Goal: Transaction & Acquisition: Purchase product/service

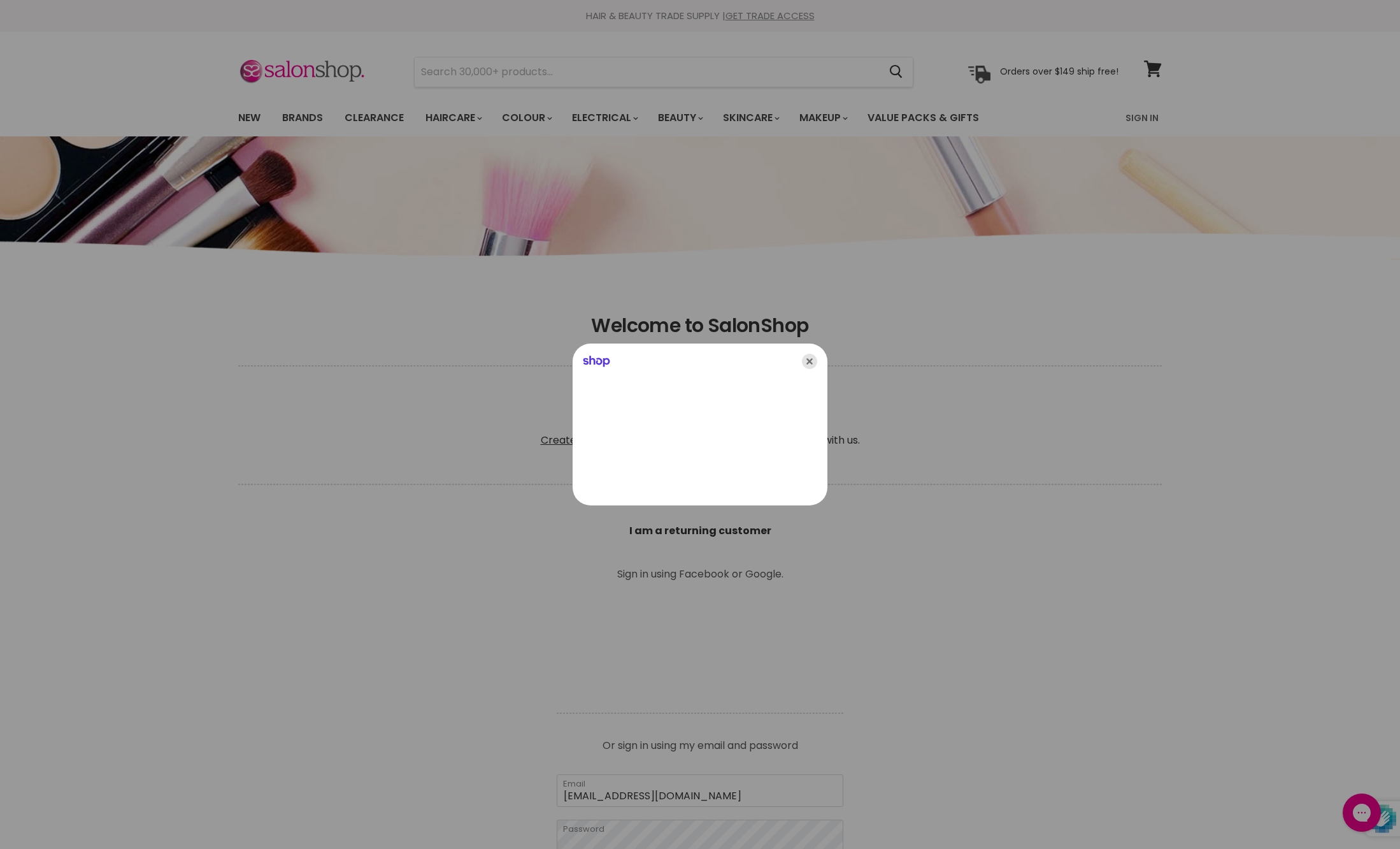
click at [815, 361] on icon "Close" at bounding box center [809, 361] width 15 height 15
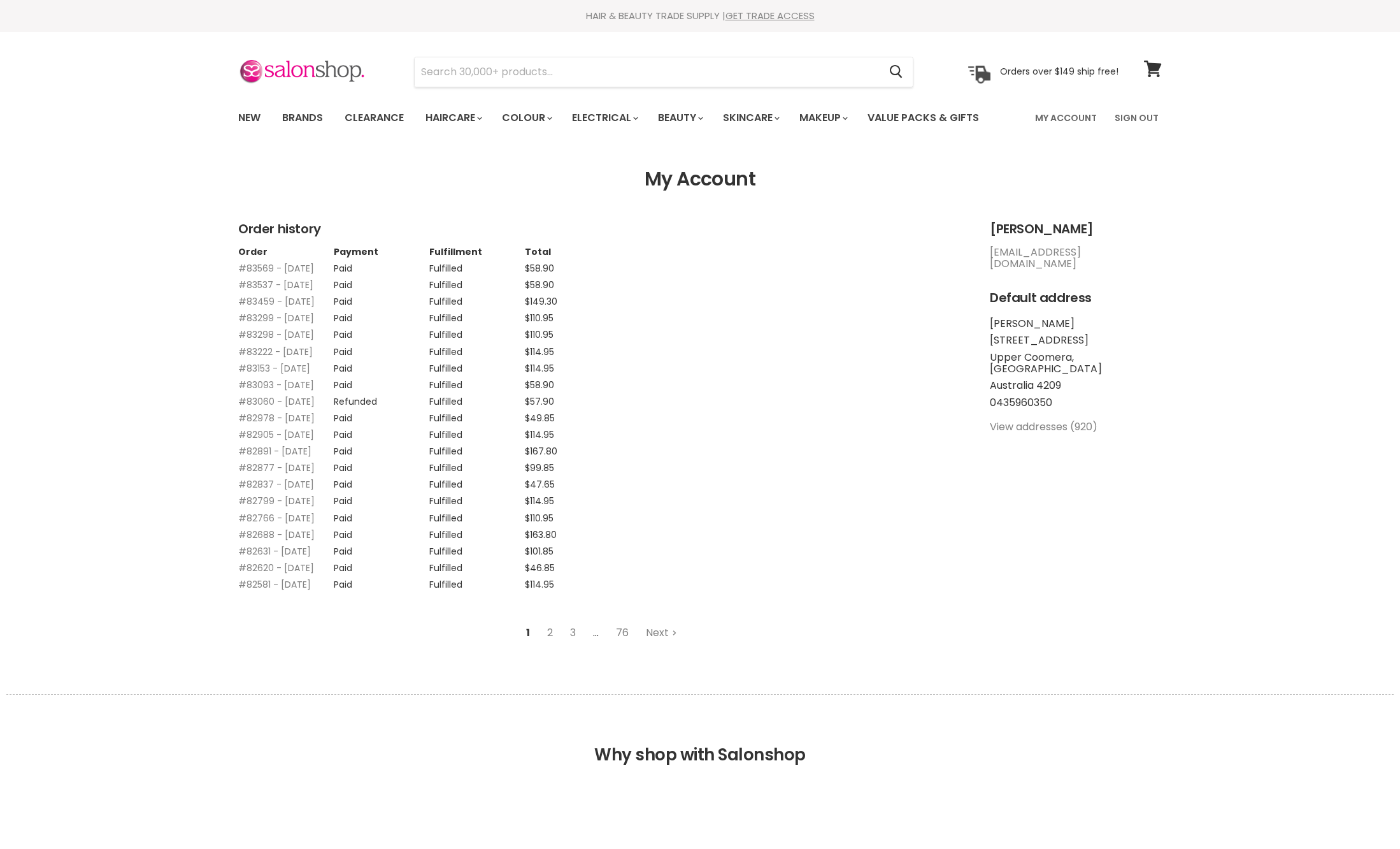
click at [610, 60] on input "Search" at bounding box center [647, 72] width 465 height 29
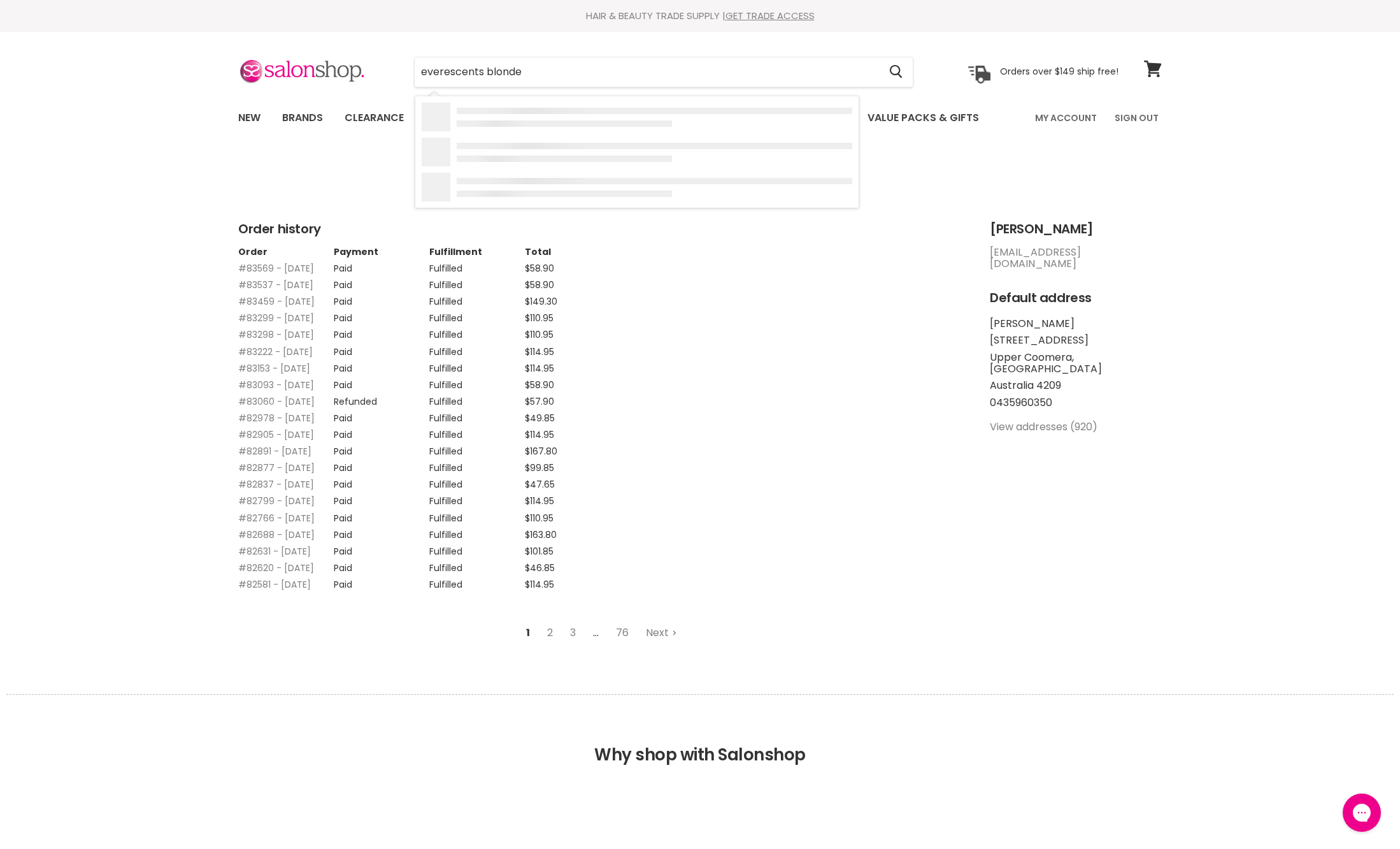
type input "everescents blonde"
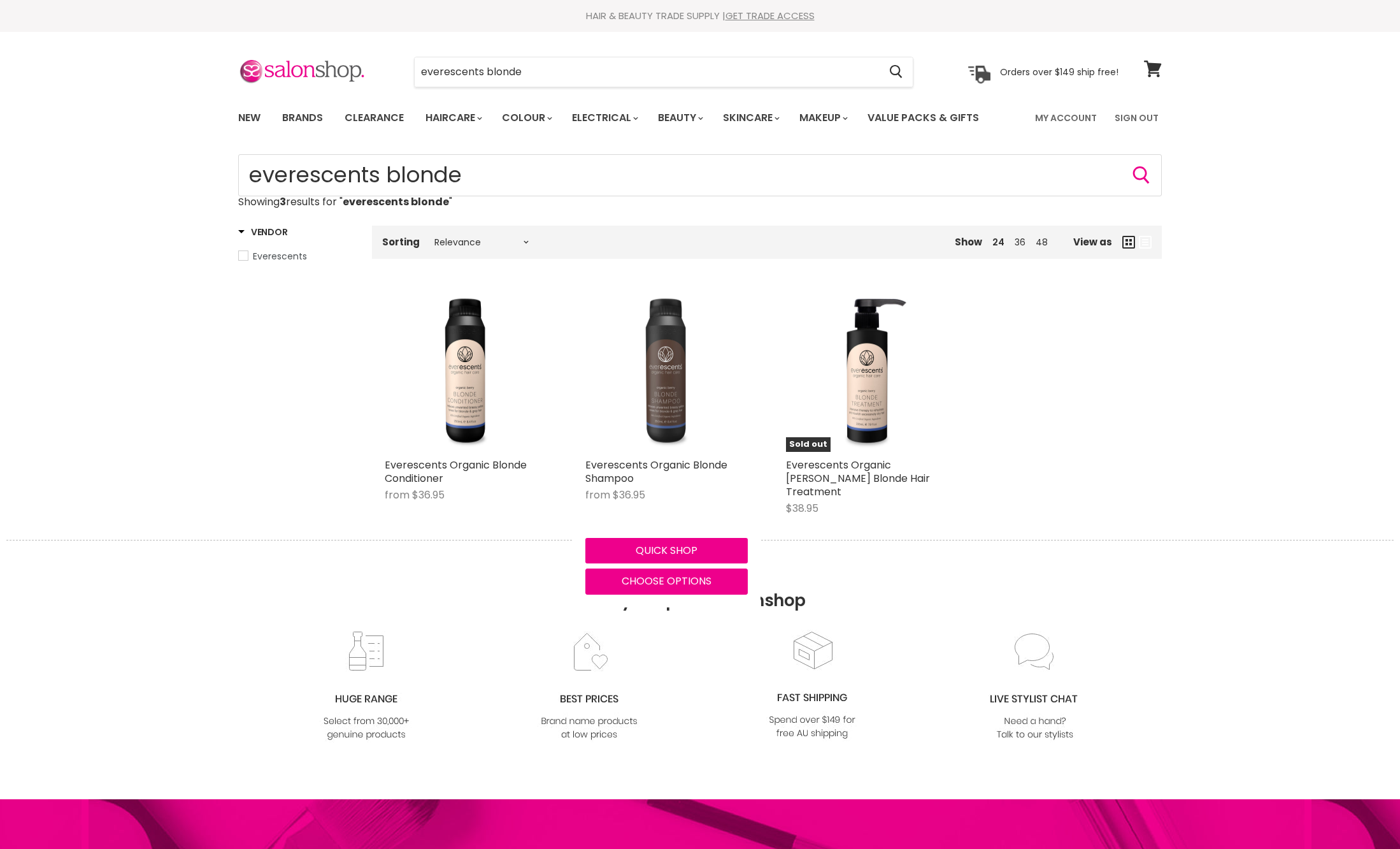
click at [656, 413] on img "Main content" at bounding box center [666, 370] width 163 height 163
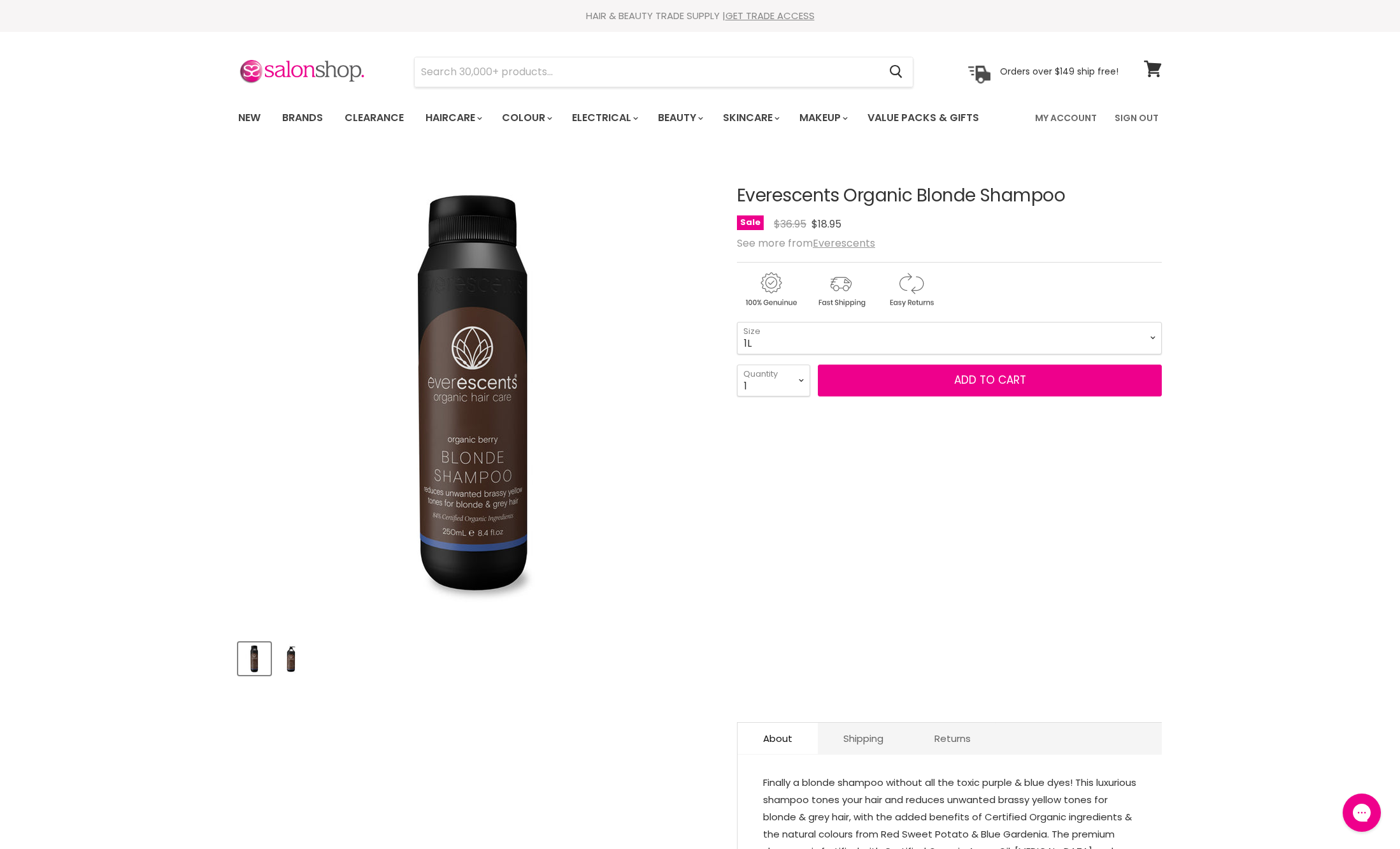
select select "1L"
